Goal: Transaction & Acquisition: Purchase product/service

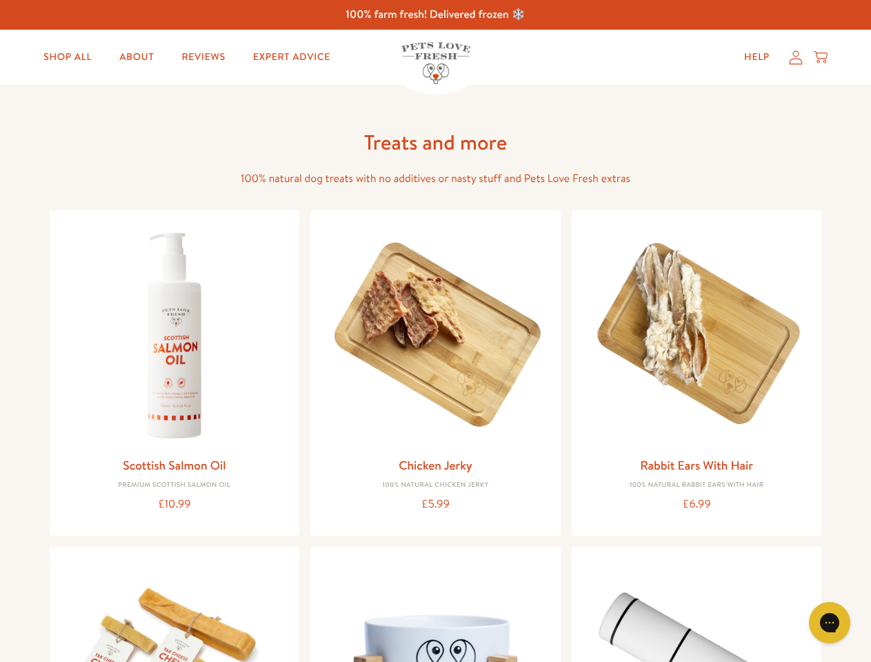
click at [830, 623] on icon "Gorgias live chat" at bounding box center [829, 622] width 13 height 13
